Goal: Information Seeking & Learning: Find specific fact

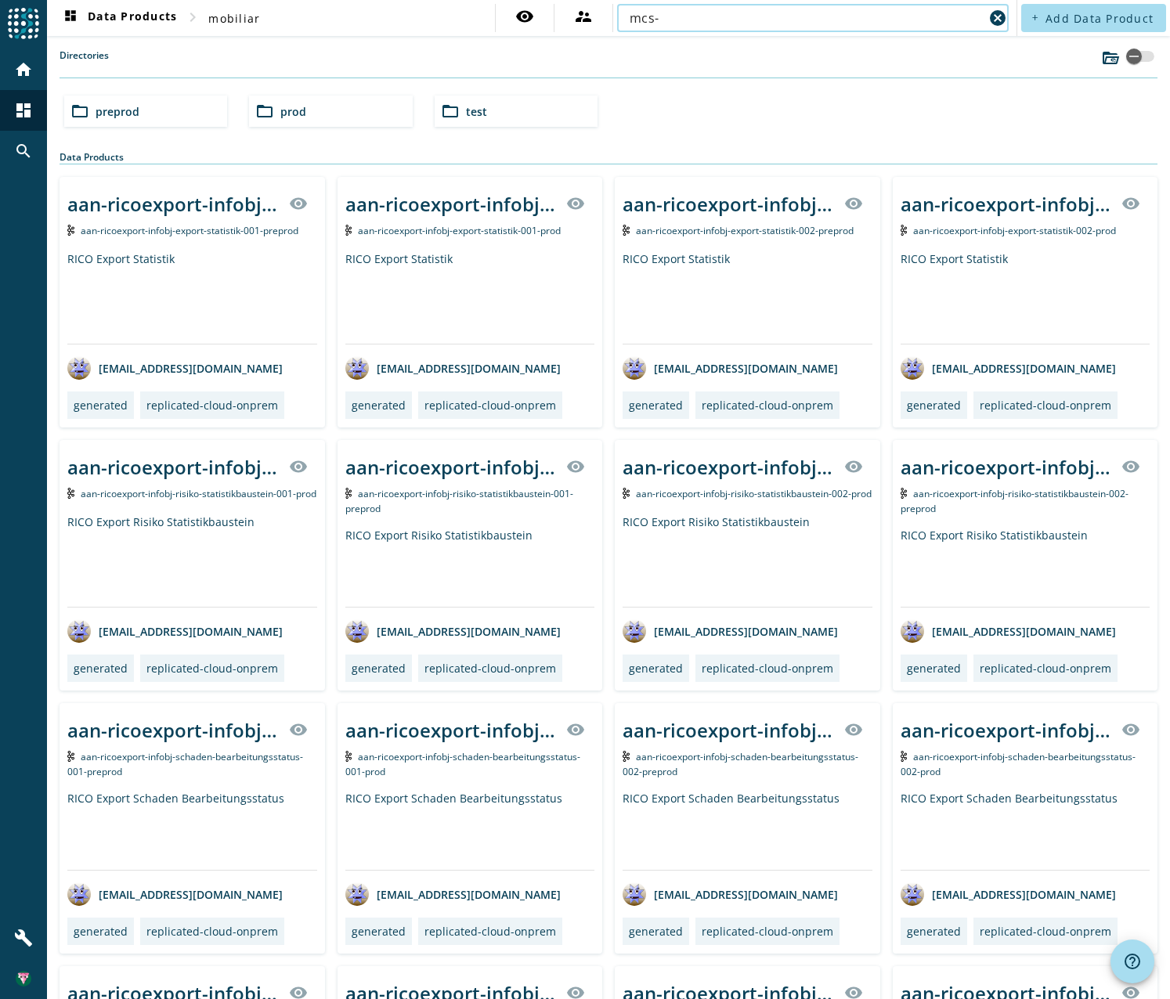
type input "mcs-"
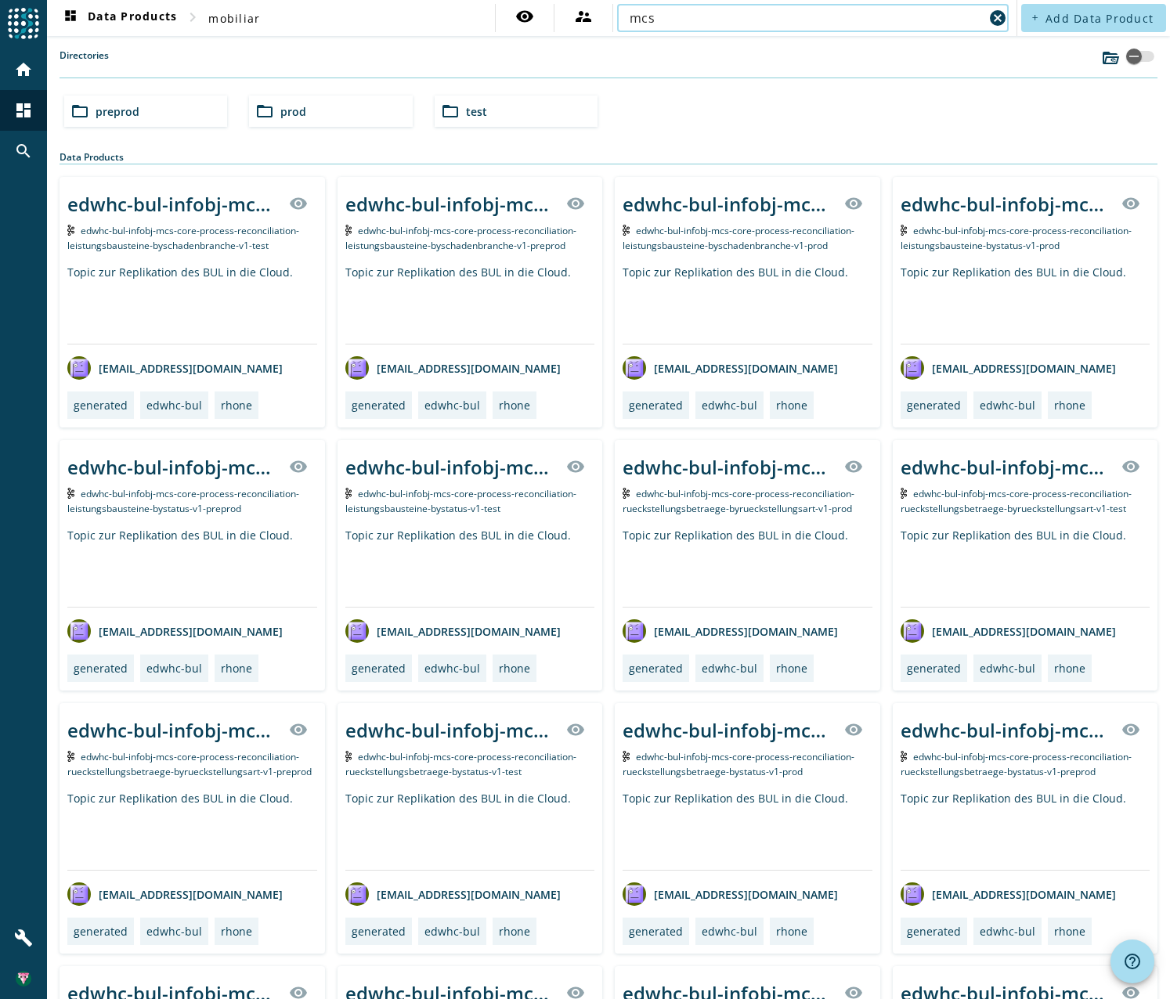
click at [719, 26] on input "mcs" at bounding box center [806, 18] width 354 height 19
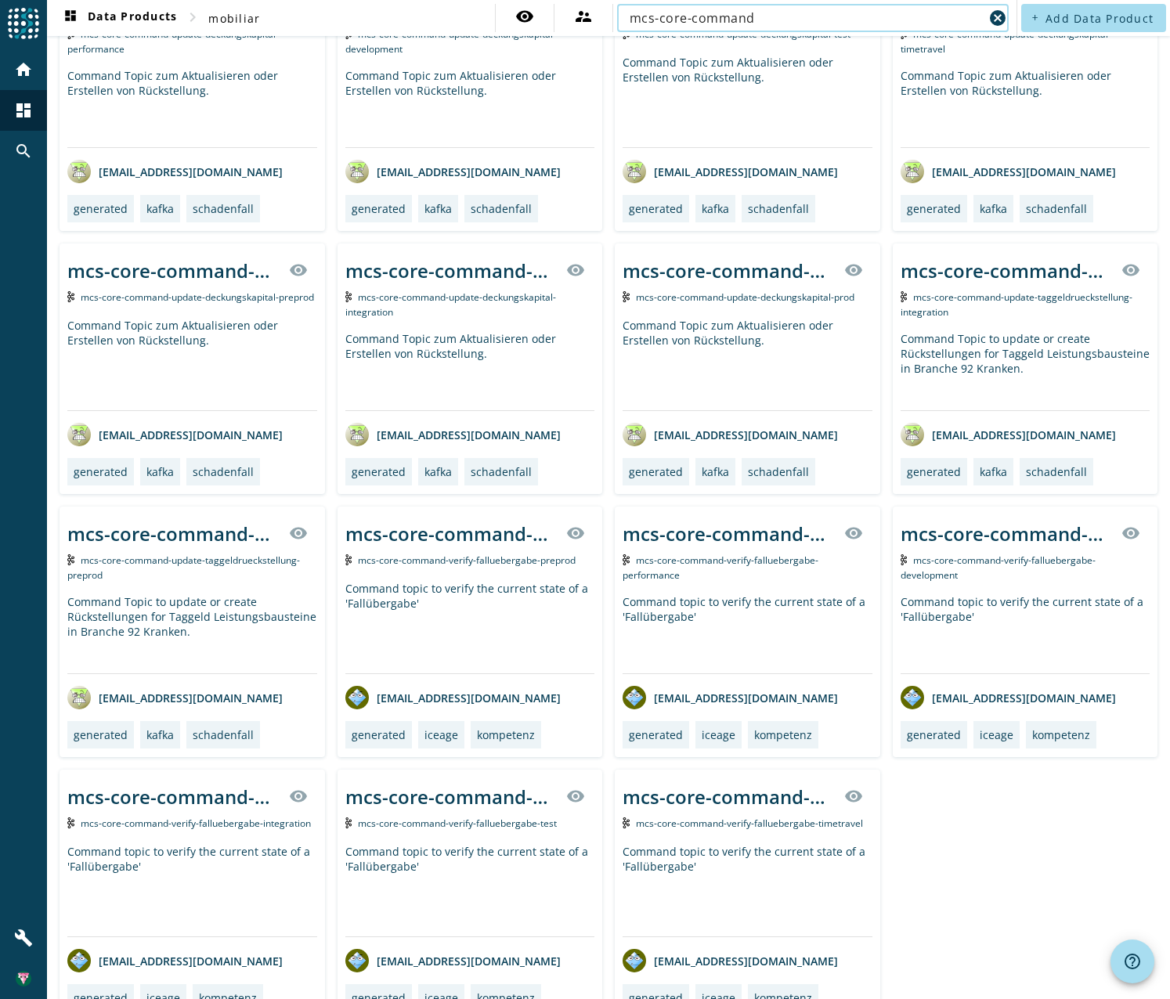
scroll to position [230, 0]
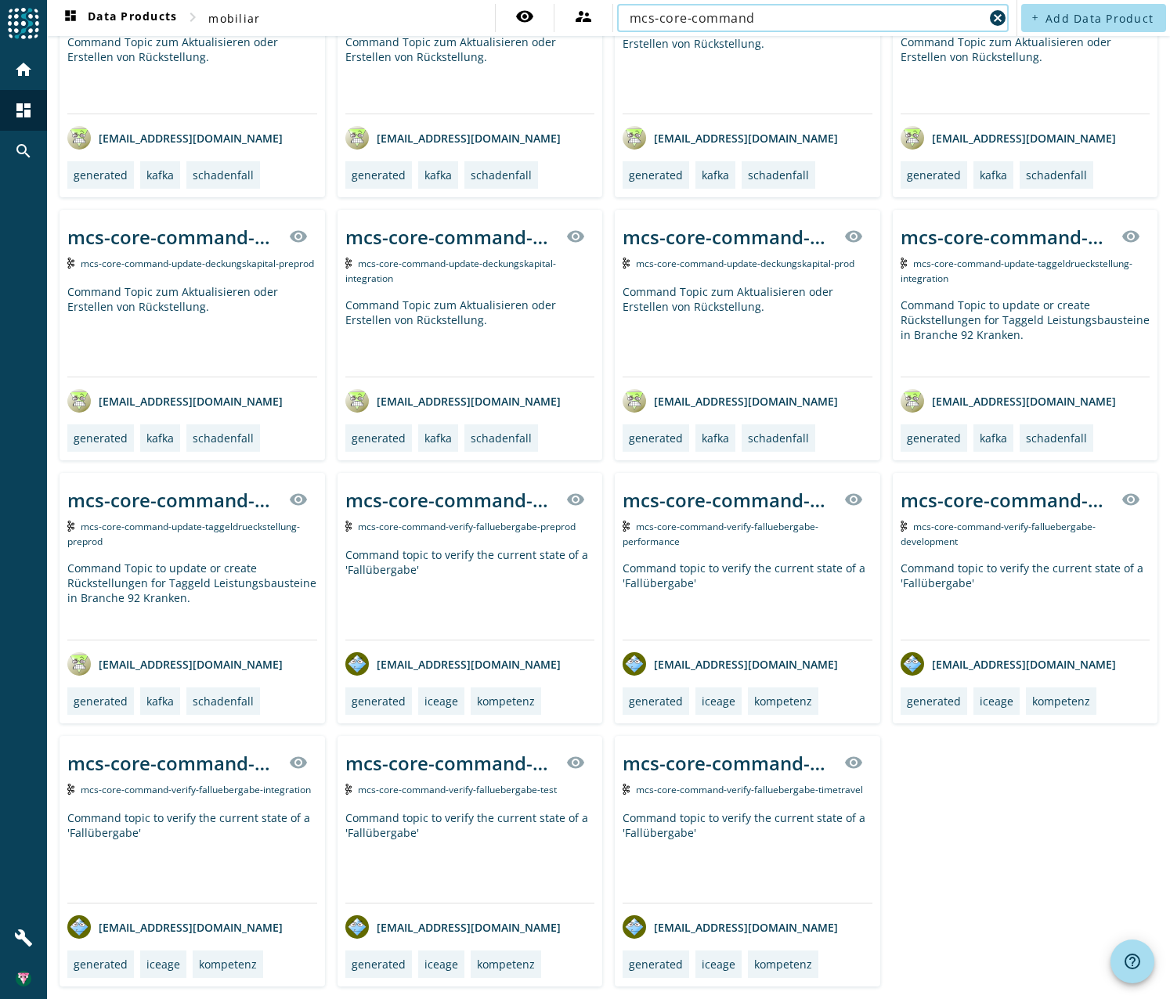
type input "mcs-core-command"
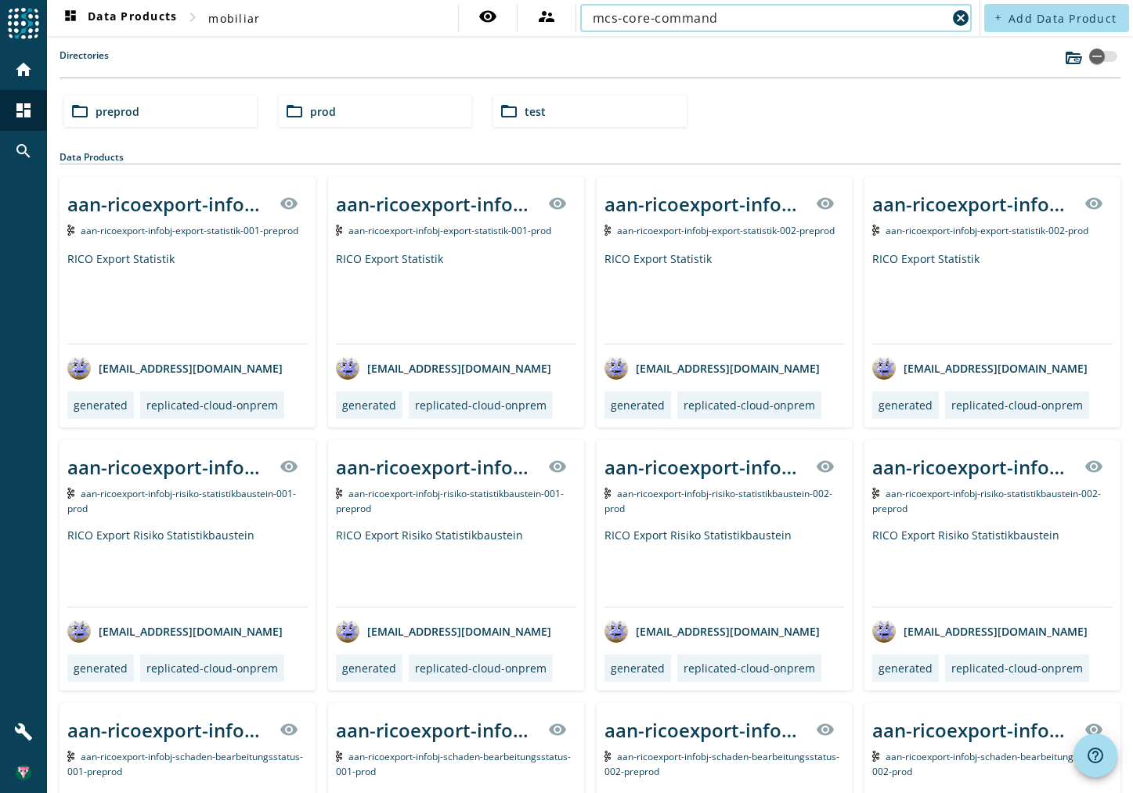
type input "mcs-core-command"
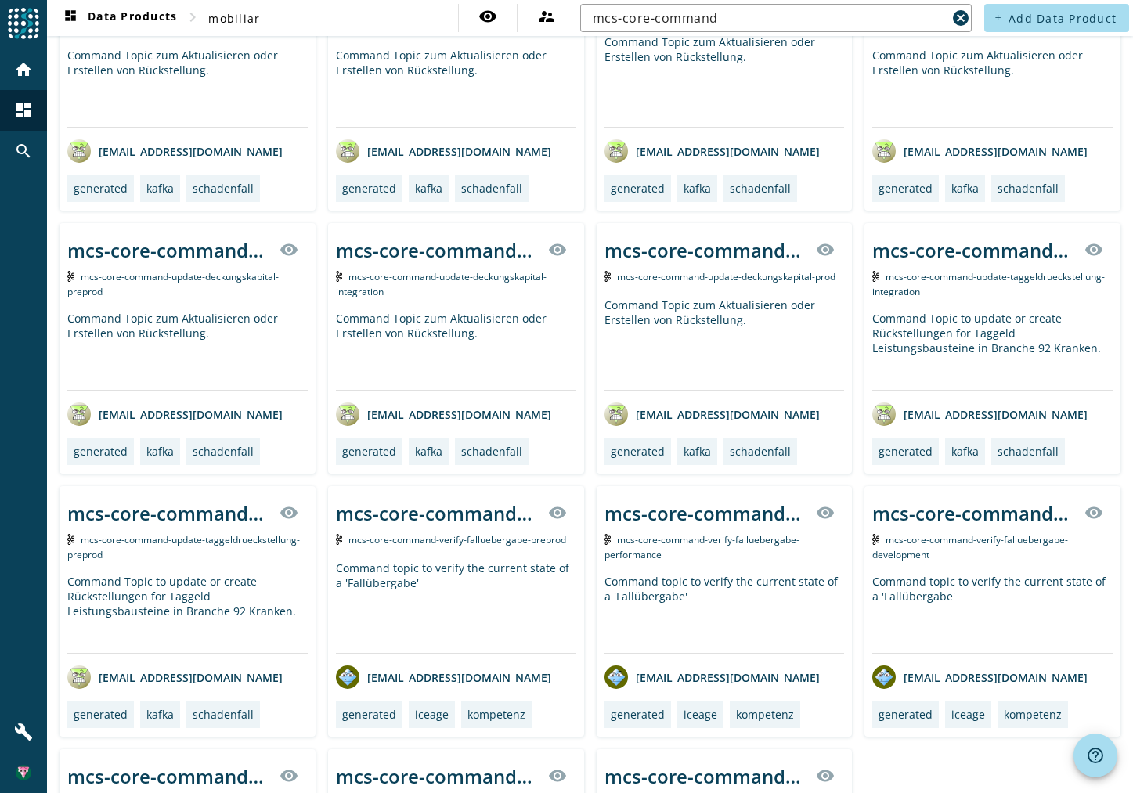
scroll to position [436, 0]
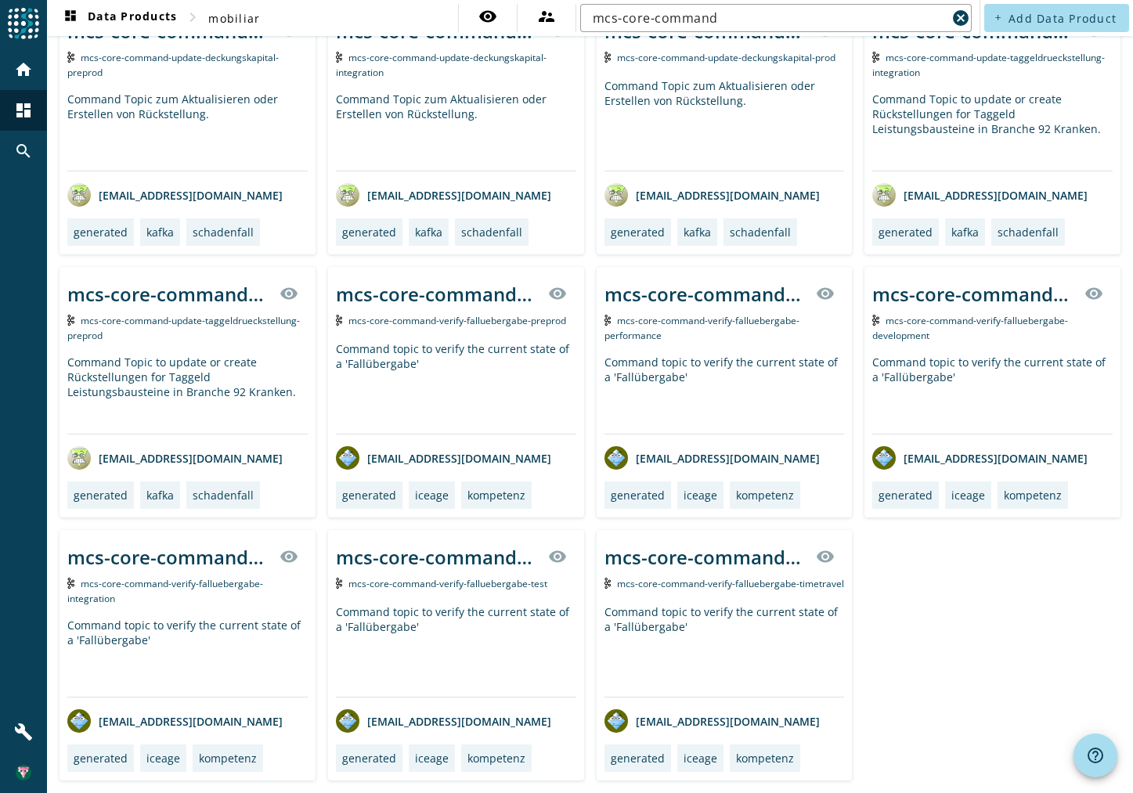
drag, startPoint x: 903, startPoint y: 636, endPoint x: 819, endPoint y: 601, distance: 90.6
click at [898, 635] on div "mcs-core-command-update-deckungskapital-_stage_ visibility mcs-core-command-upd…" at bounding box center [590, 261] width 1061 height 1040
click at [442, 292] on div "mcs-core-command-verify-falluebergabe-_stage_" at bounding box center [437, 294] width 203 height 26
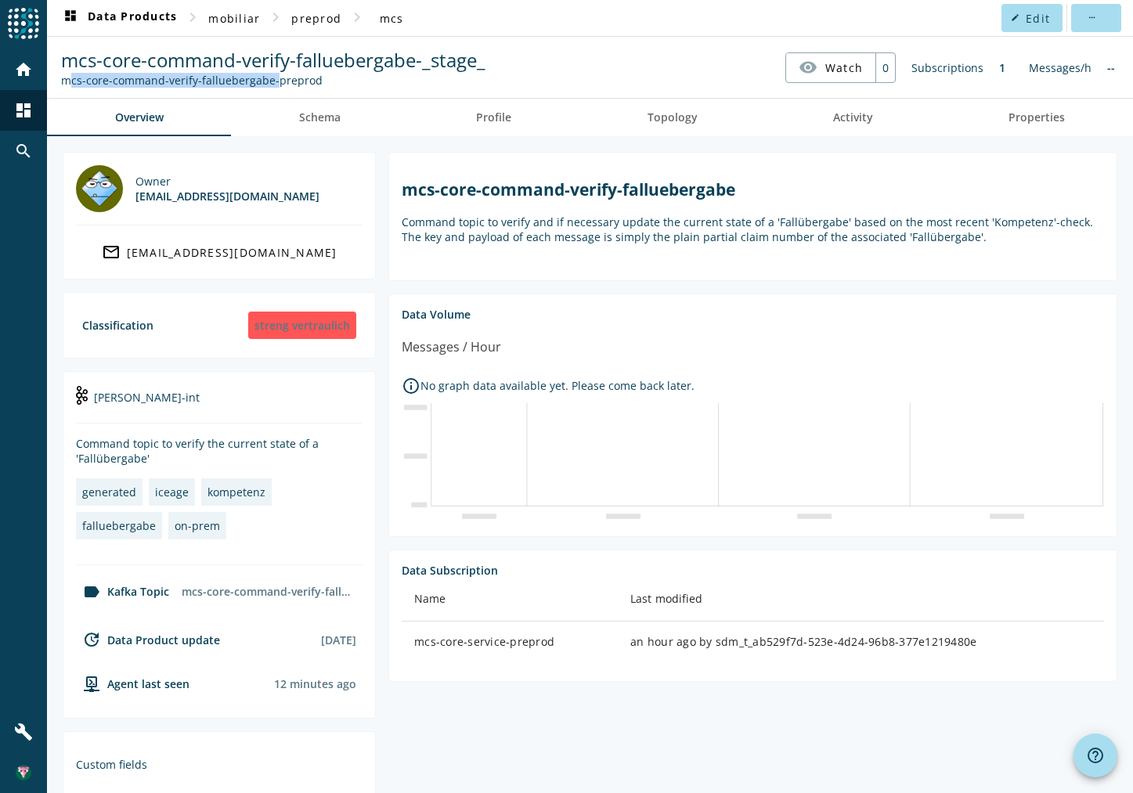
drag, startPoint x: 63, startPoint y: 78, endPoint x: 268, endPoint y: 81, distance: 205.1
click at [268, 81] on div "mcs-core-command-verify-falluebergabe-preprod" at bounding box center [273, 80] width 424 height 15
drag, startPoint x: 972, startPoint y: 23, endPoint x: 957, endPoint y: 23, distance: 14.9
click at [972, 23] on nav "dashboard Data Products chevron_right mobiliar chevron_right preprod chevron_ri…" at bounding box center [590, 18] width 1086 height 36
drag, startPoint x: 62, startPoint y: 81, endPoint x: 265, endPoint y: 97, distance: 204.2
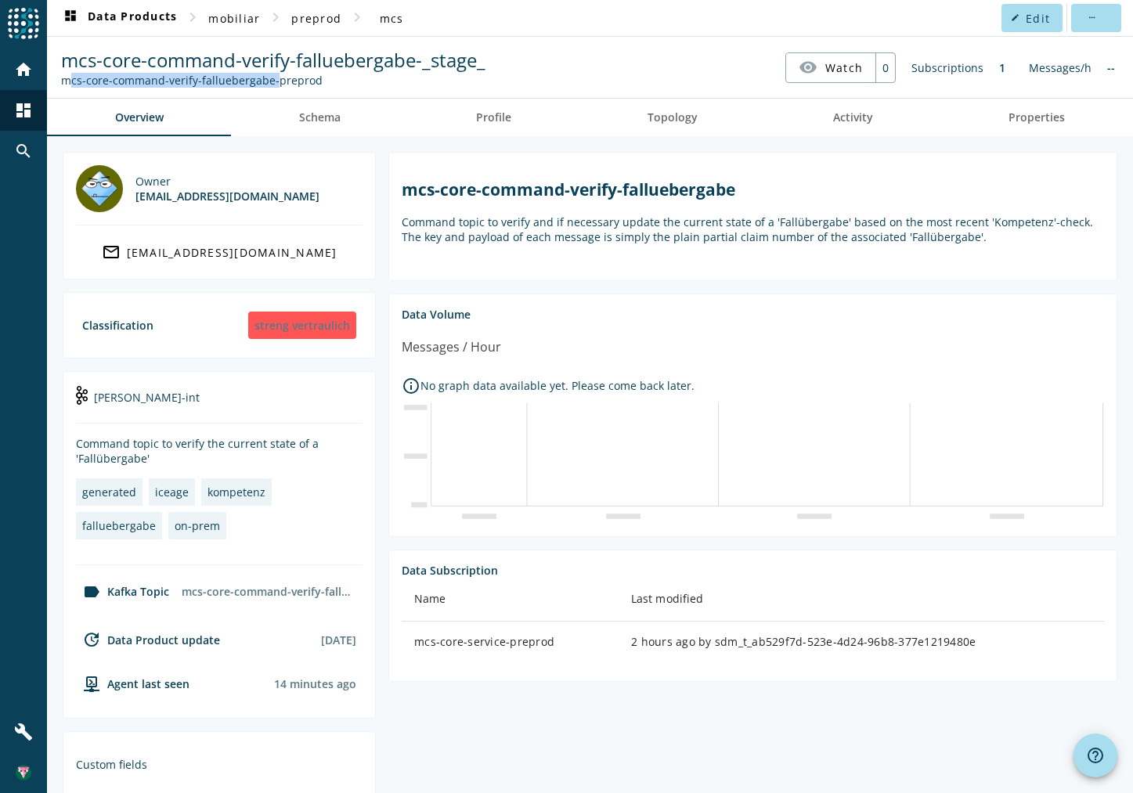
click at [265, 97] on spd-actions-toolbar "mcs-core-command-verify-falluebergabe-_stage_ mcs-core-command-verify-fallueber…" at bounding box center [590, 67] width 1086 height 61
copy div "mcs-core-command-verify-falluebergabe"
